Goal: Transaction & Acquisition: Subscribe to service/newsletter

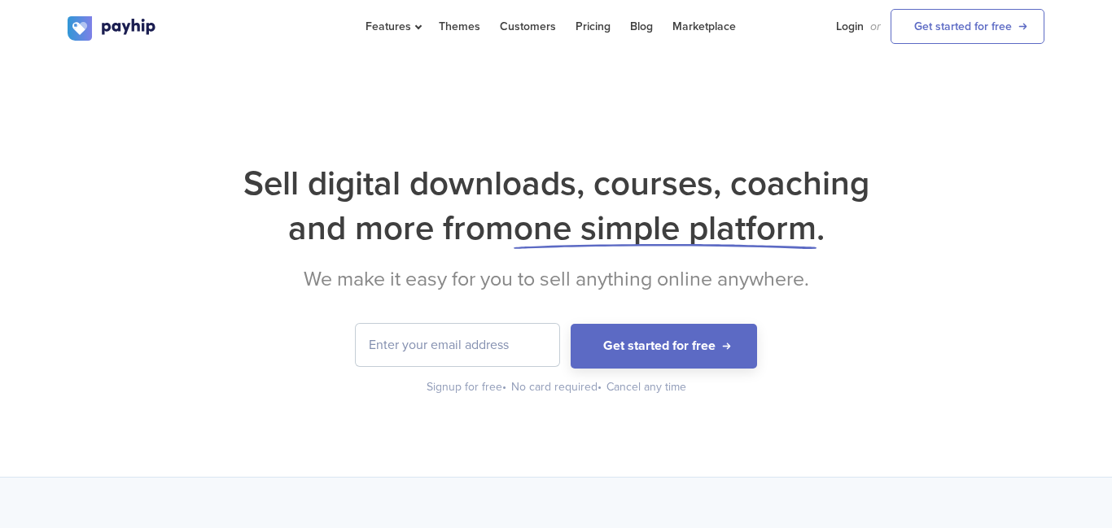
click at [416, 341] on input "email" at bounding box center [458, 345] width 204 height 42
type input "[EMAIL_ADDRESS][DOMAIN_NAME]"
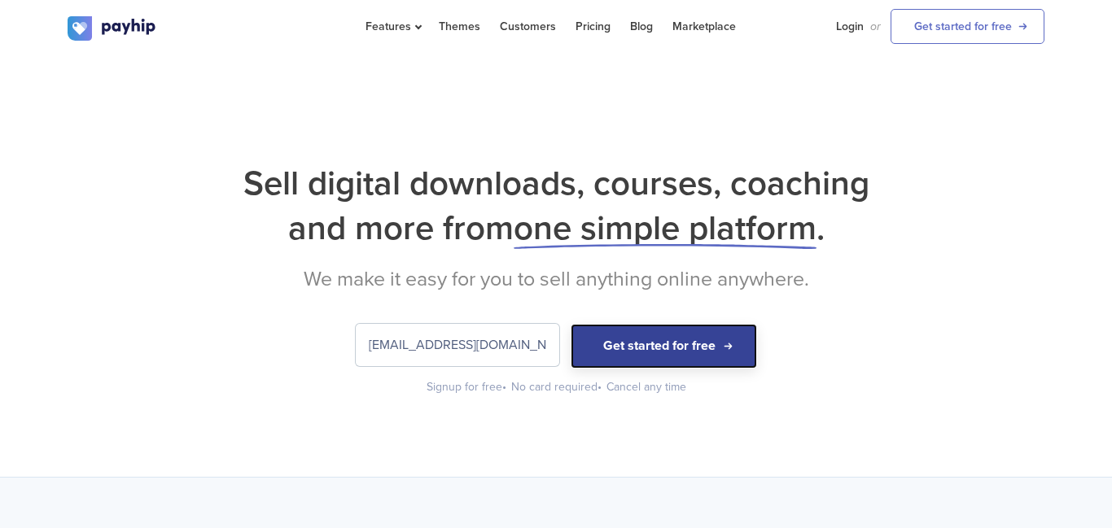
click at [637, 348] on button "Get started for free" at bounding box center [664, 346] width 186 height 45
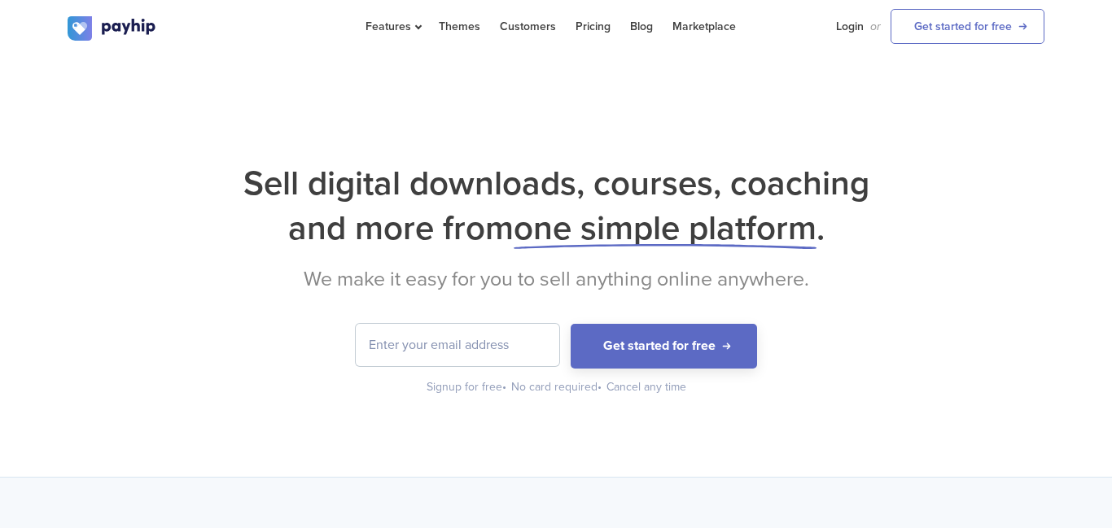
click at [412, 339] on input "email" at bounding box center [458, 345] width 204 height 42
type input "[EMAIL_ADDRESS][DOMAIN_NAME]"
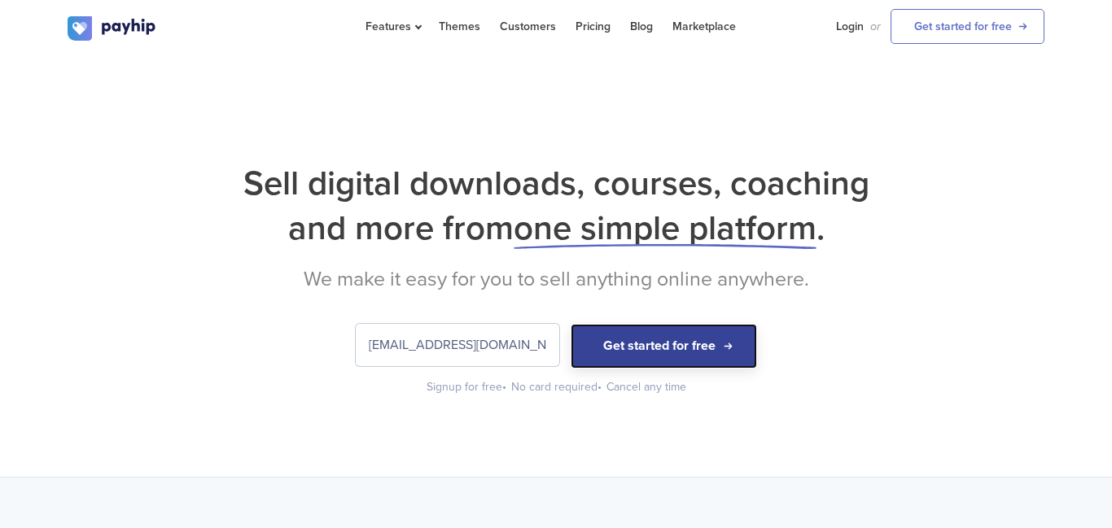
click at [616, 342] on button "Get started for free" at bounding box center [664, 346] width 186 height 45
